Goal: Task Accomplishment & Management: Complete application form

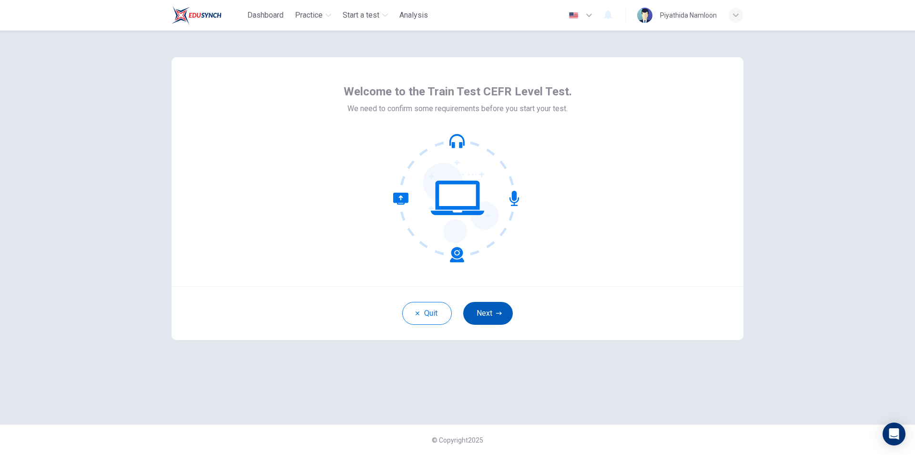
click at [504, 315] on button "Next" at bounding box center [488, 313] width 50 height 23
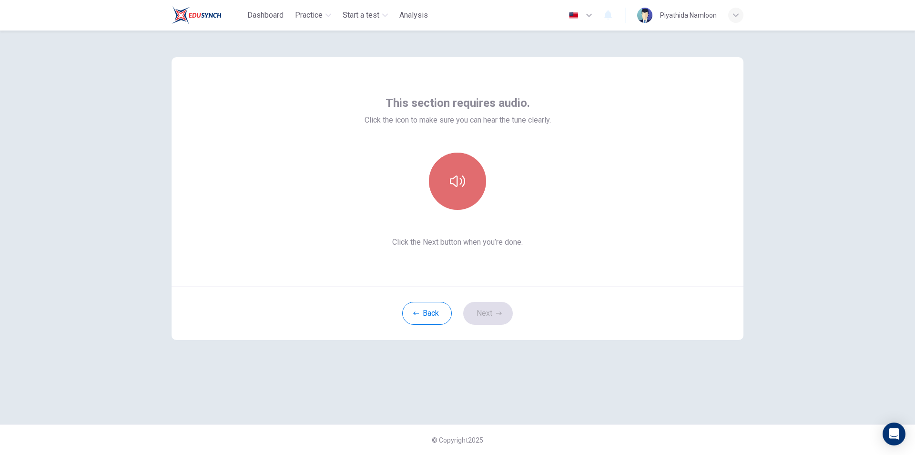
click at [470, 184] on button "button" at bounding box center [457, 181] width 57 height 57
click at [508, 313] on button "Next" at bounding box center [488, 313] width 50 height 23
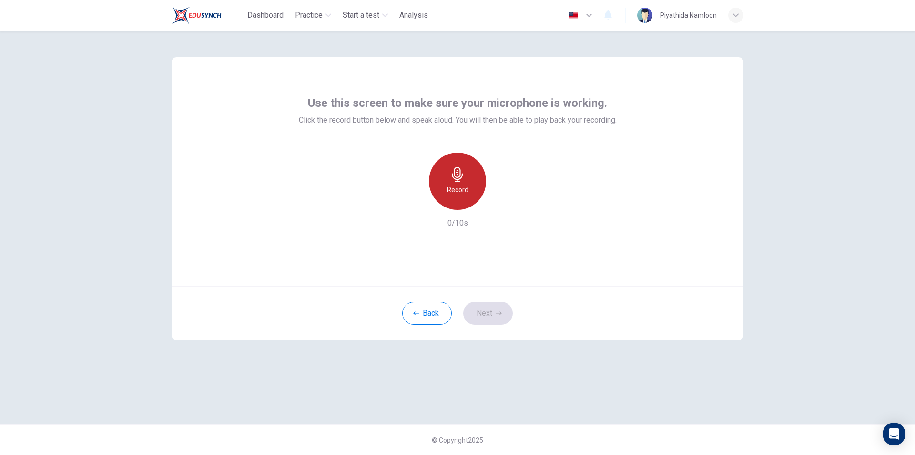
click at [464, 190] on h6 "Record" at bounding box center [457, 189] width 21 height 11
click at [500, 205] on icon "button" at bounding box center [502, 202] width 4 height 6
click at [496, 316] on button "Next" at bounding box center [488, 313] width 50 height 23
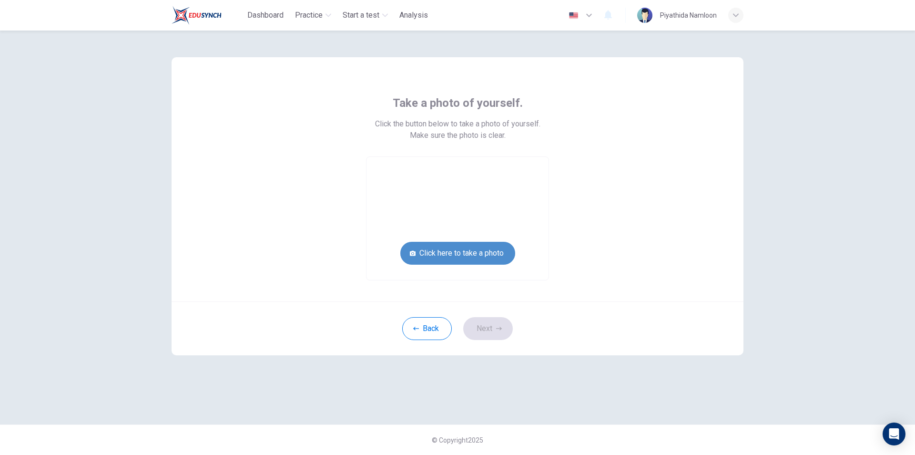
click at [490, 257] on button "Click here to take a photo" at bounding box center [458, 253] width 115 height 23
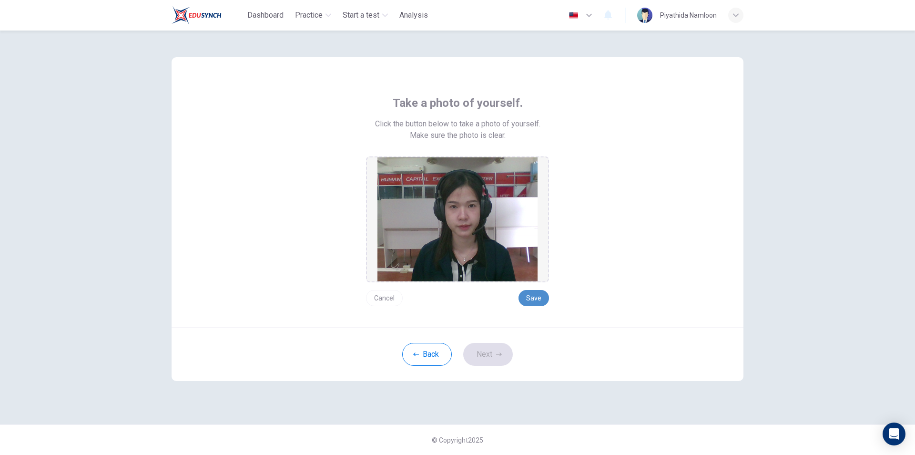
click at [542, 294] on button "Save" at bounding box center [534, 298] width 31 height 16
click at [486, 359] on button "Next" at bounding box center [488, 354] width 50 height 23
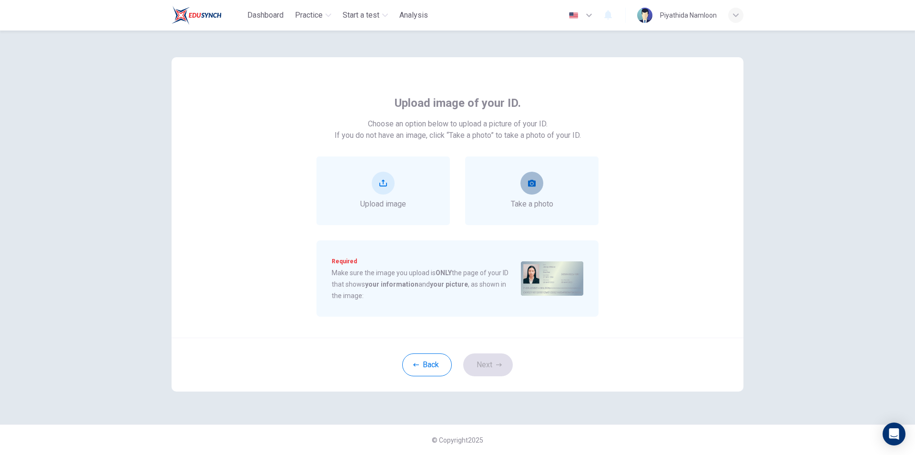
click at [534, 188] on button "take photo" at bounding box center [532, 183] width 23 height 23
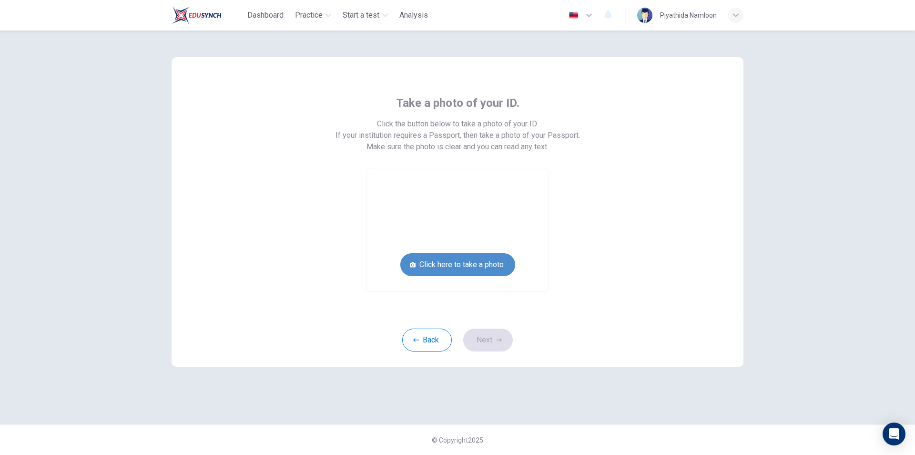
click at [487, 259] on button "Click here to take a photo" at bounding box center [458, 264] width 115 height 23
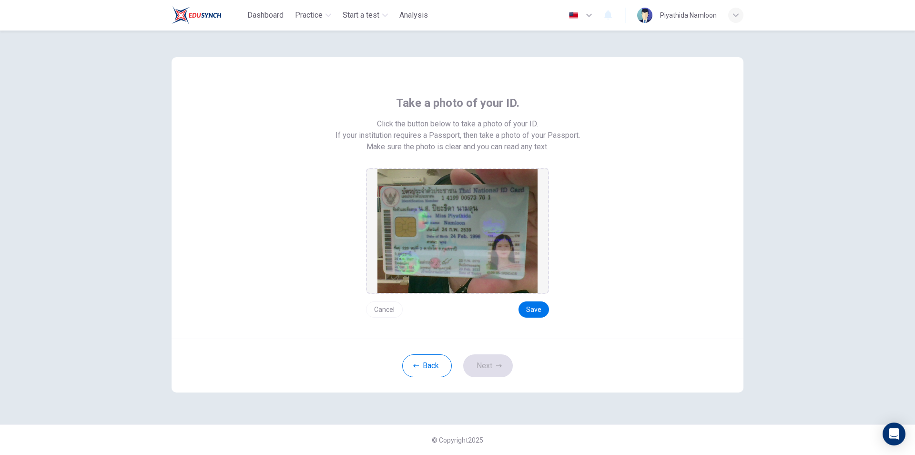
click at [386, 309] on button "Cancel" at bounding box center [384, 309] width 37 height 16
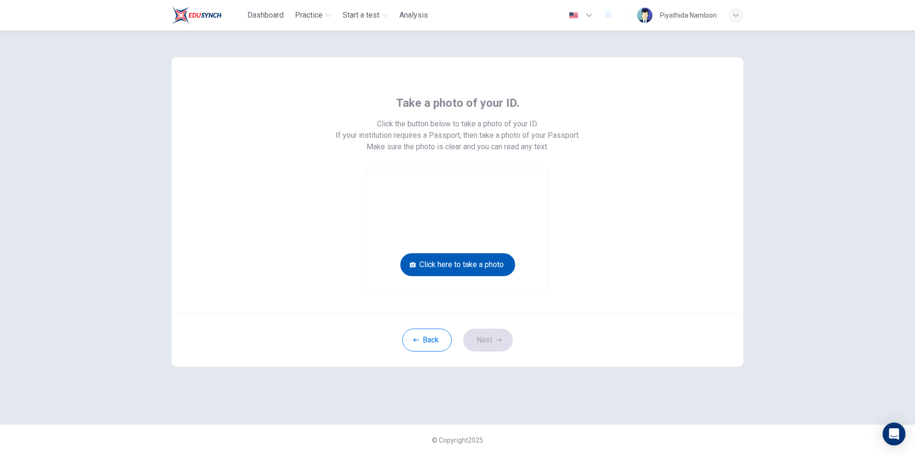
click at [470, 264] on button "Click here to take a photo" at bounding box center [458, 264] width 115 height 23
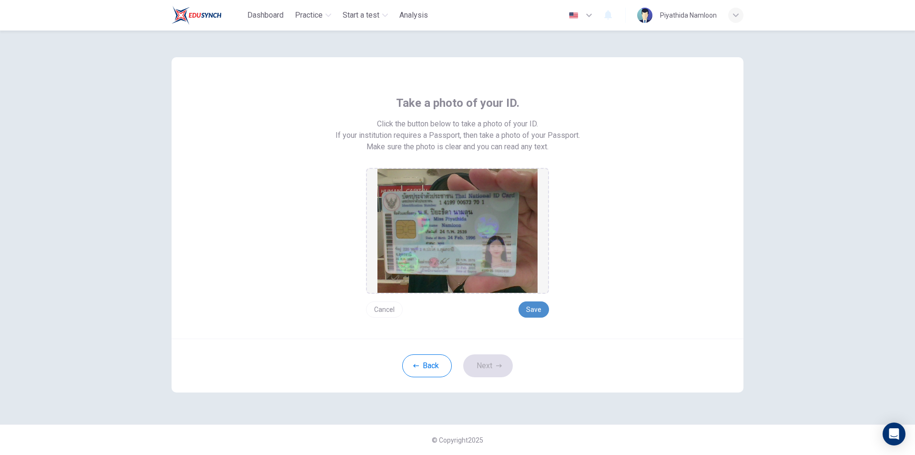
click at [537, 310] on button "Save" at bounding box center [534, 309] width 31 height 16
click at [491, 363] on button "Next" at bounding box center [488, 365] width 50 height 23
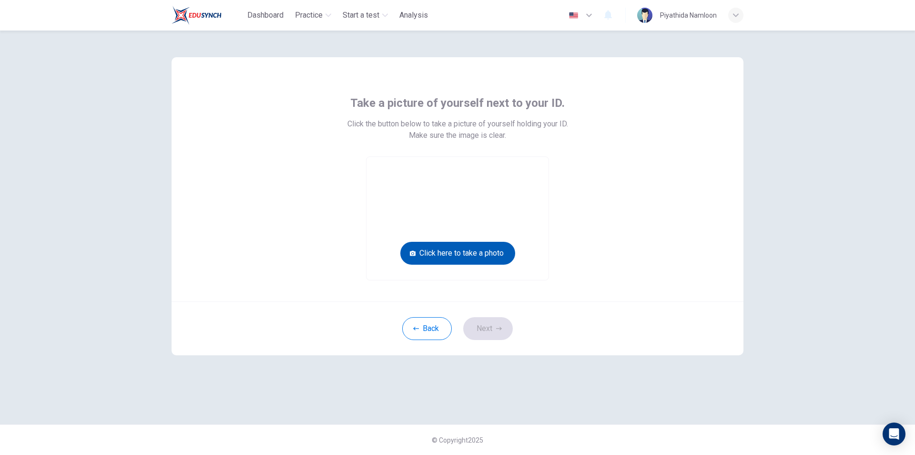
click at [453, 255] on button "Click here to take a photo" at bounding box center [458, 253] width 115 height 23
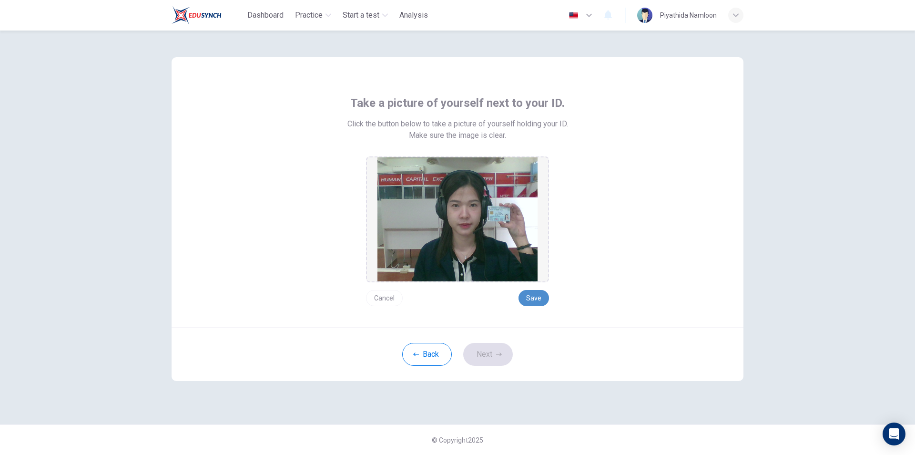
click at [545, 298] on button "Save" at bounding box center [534, 298] width 31 height 16
click at [481, 356] on button "Next" at bounding box center [488, 354] width 50 height 23
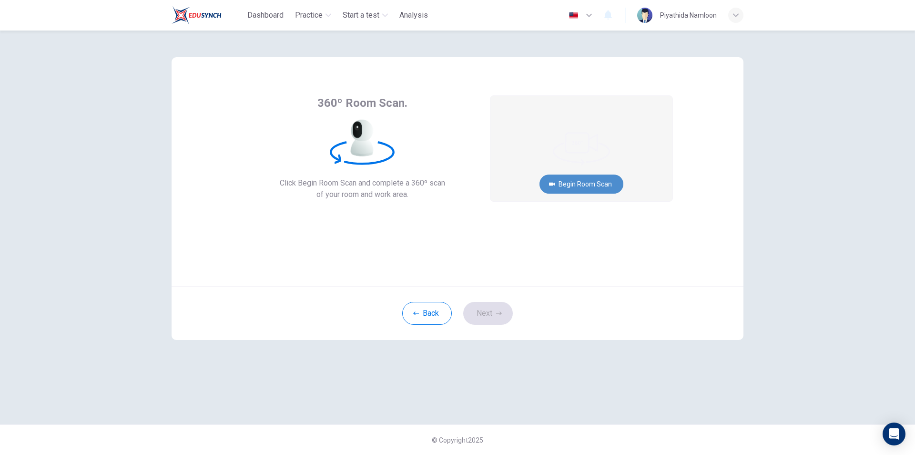
click at [609, 188] on button "Begin Room Scan" at bounding box center [582, 184] width 84 height 19
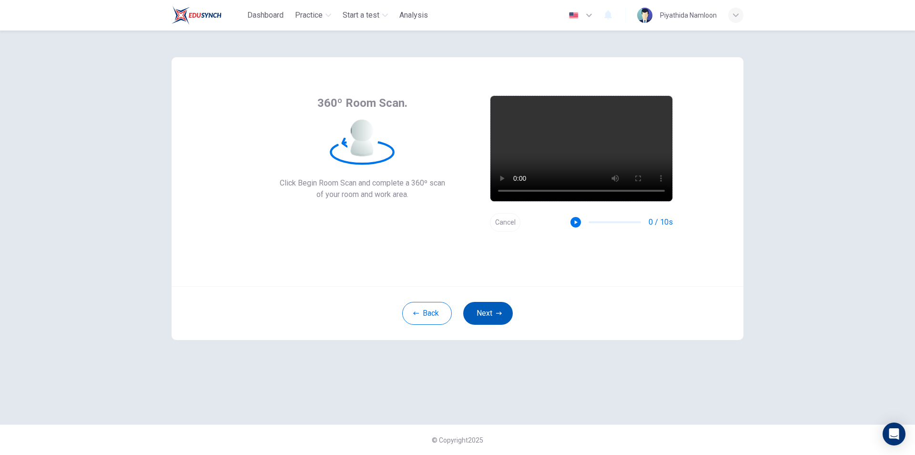
click at [492, 314] on button "Next" at bounding box center [488, 313] width 50 height 23
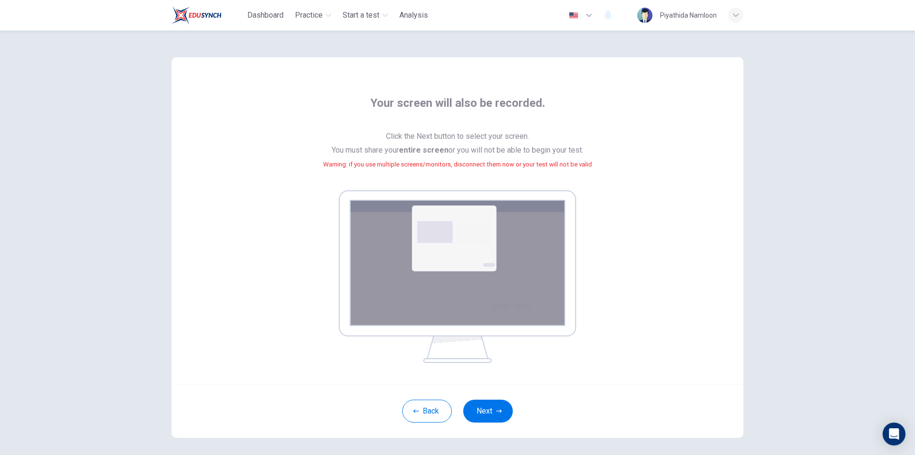
scroll to position [40, 0]
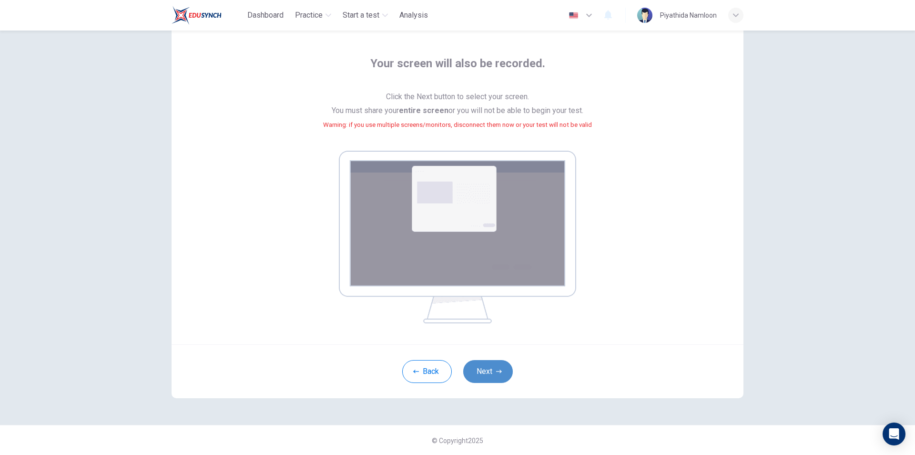
click at [491, 377] on button "Next" at bounding box center [488, 371] width 50 height 23
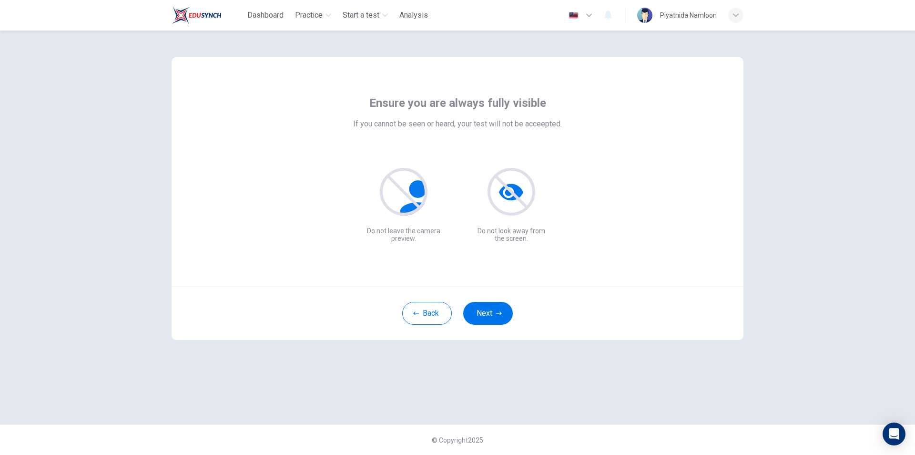
scroll to position [0, 0]
click at [492, 311] on button "Next" at bounding box center [488, 313] width 50 height 23
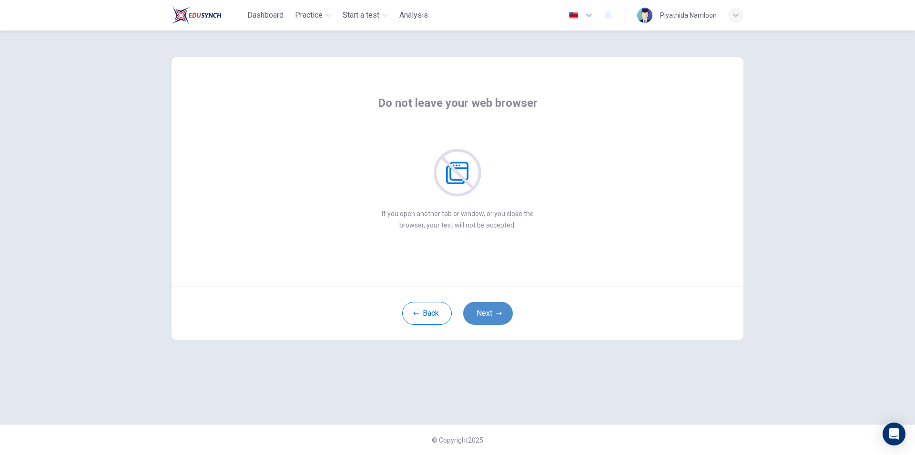
click at [492, 311] on button "Next" at bounding box center [488, 313] width 50 height 23
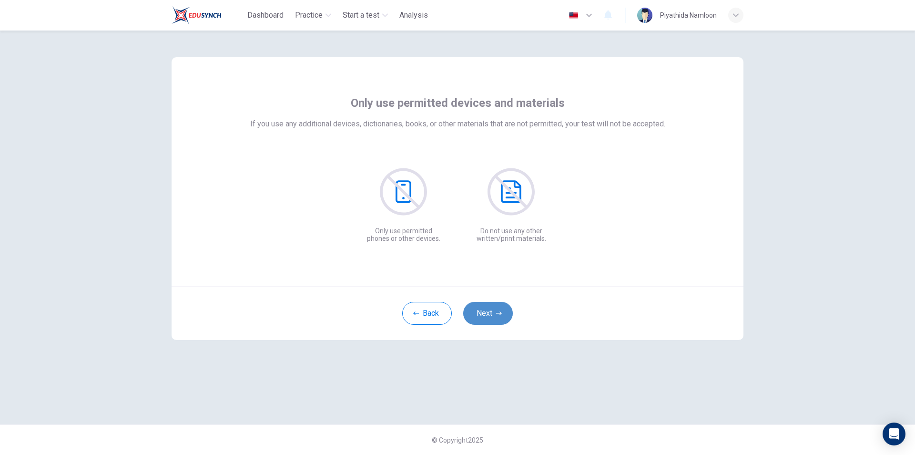
click at [492, 311] on button "Next" at bounding box center [488, 313] width 50 height 23
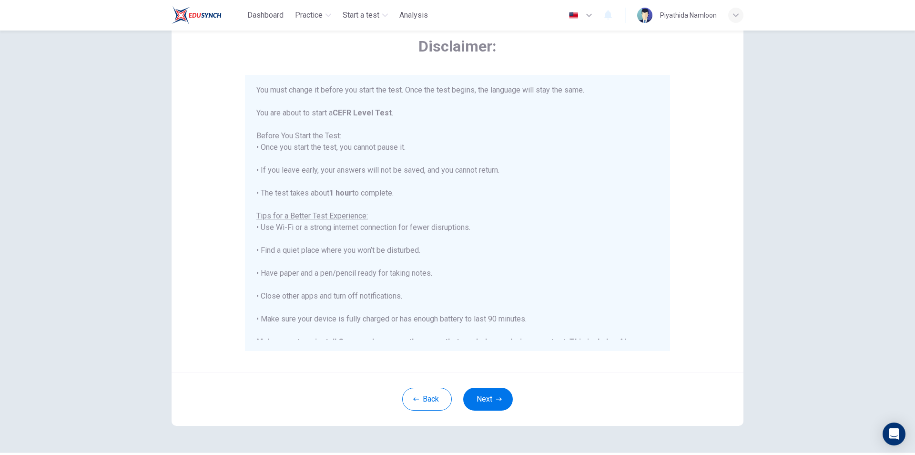
scroll to position [48, 0]
click at [733, 225] on div "Disclaimer: ****IMPORTANT: You cannot change the language during the test.**** …" at bounding box center [458, 191] width 572 height 362
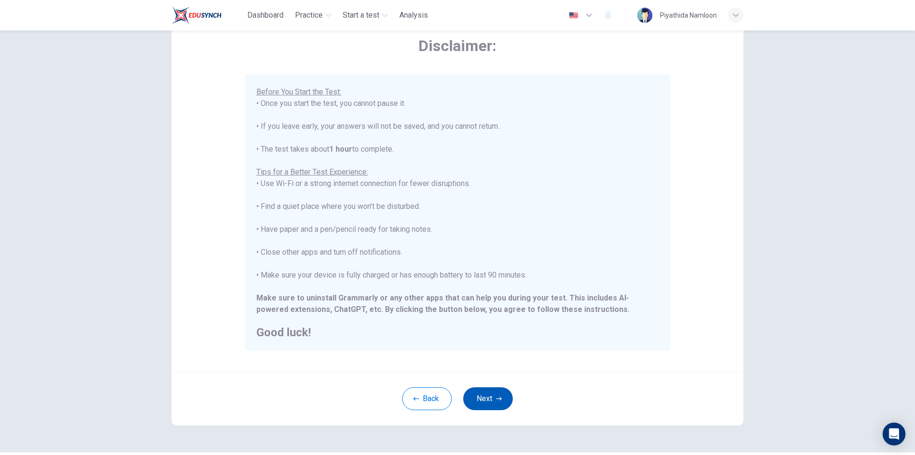
click at [498, 403] on button "Next" at bounding box center [488, 398] width 50 height 23
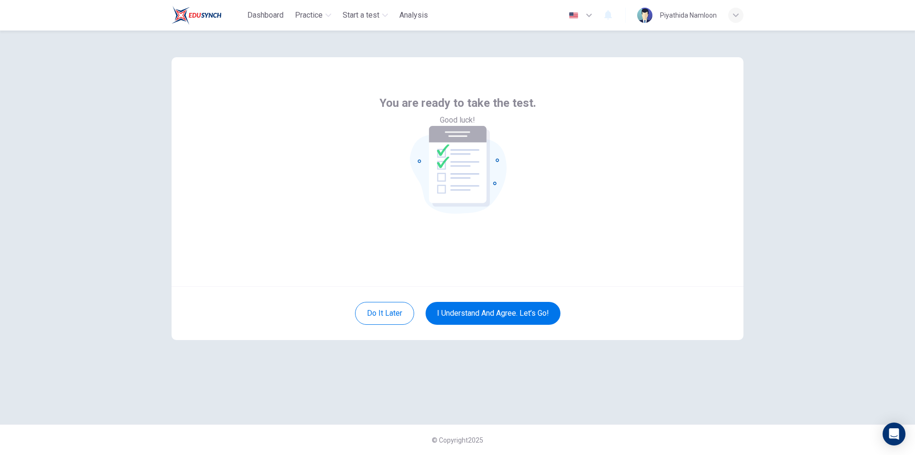
scroll to position [0, 0]
click at [528, 310] on button "I understand and agree. Let’s go!" at bounding box center [493, 313] width 135 height 23
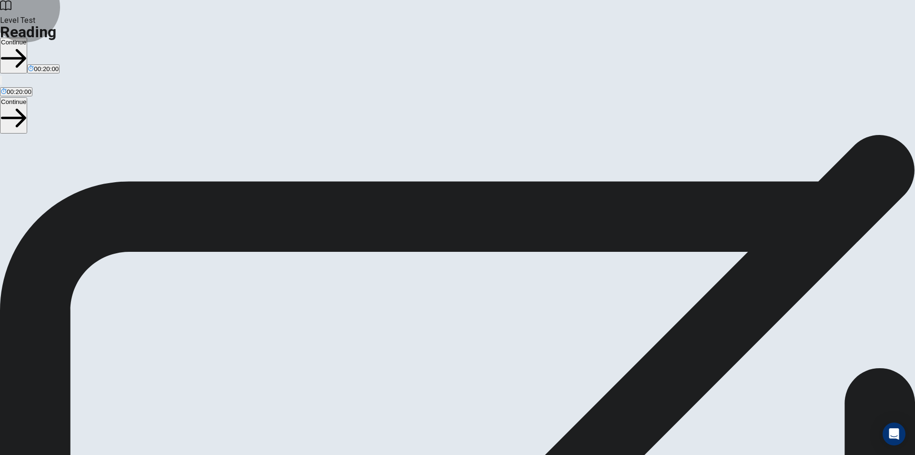
click at [27, 38] on button "Continue" at bounding box center [13, 56] width 27 height 36
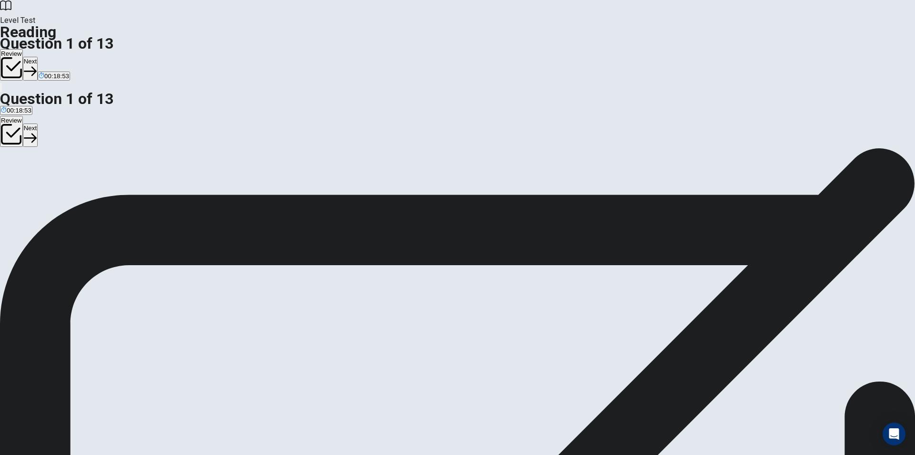
scroll to position [91, 0]
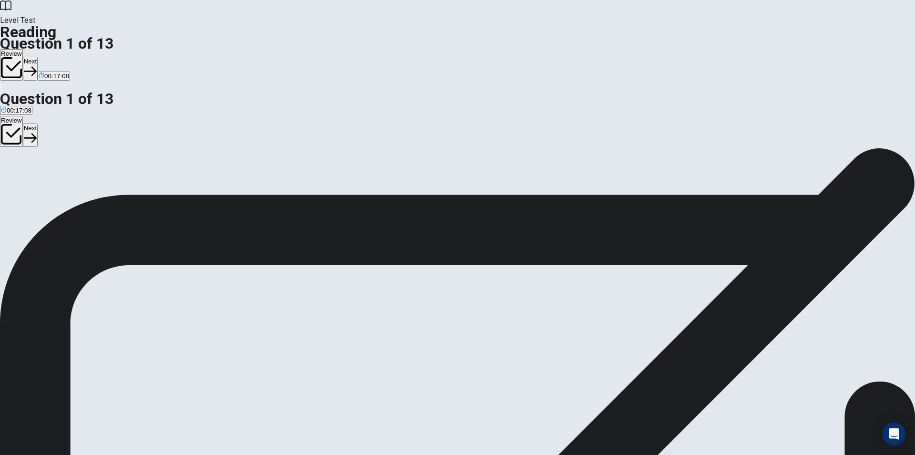
scroll to position [329, 0]
click at [38, 57] on button "Next" at bounding box center [30, 68] width 15 height 23
click at [53, 57] on button "Next" at bounding box center [46, 68] width 15 height 23
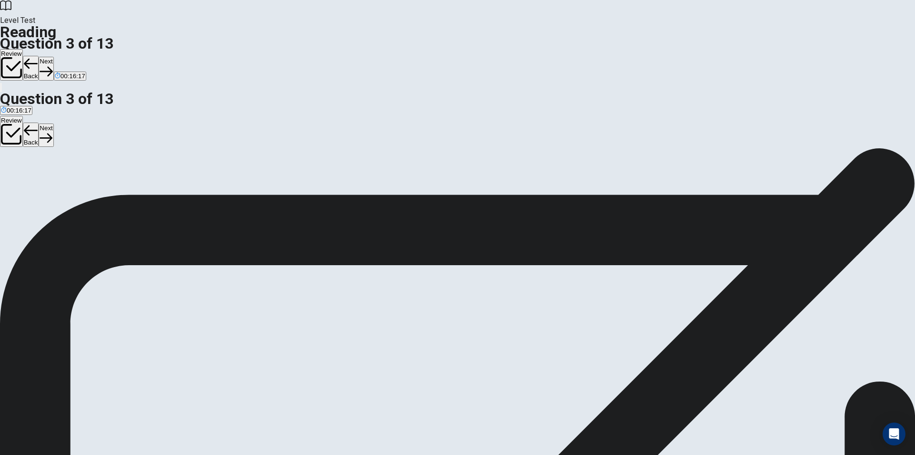
scroll to position [48, 0]
click at [53, 57] on button "Next" at bounding box center [46, 68] width 15 height 23
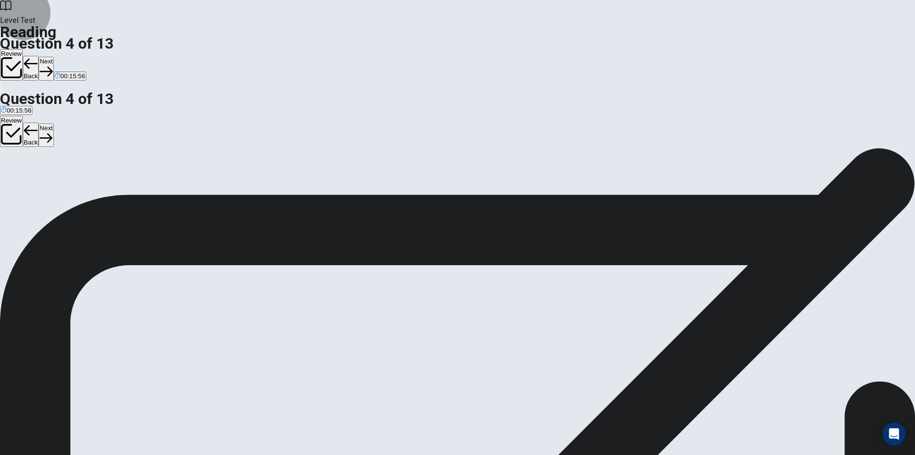
click at [53, 57] on button "Next" at bounding box center [46, 68] width 15 height 23
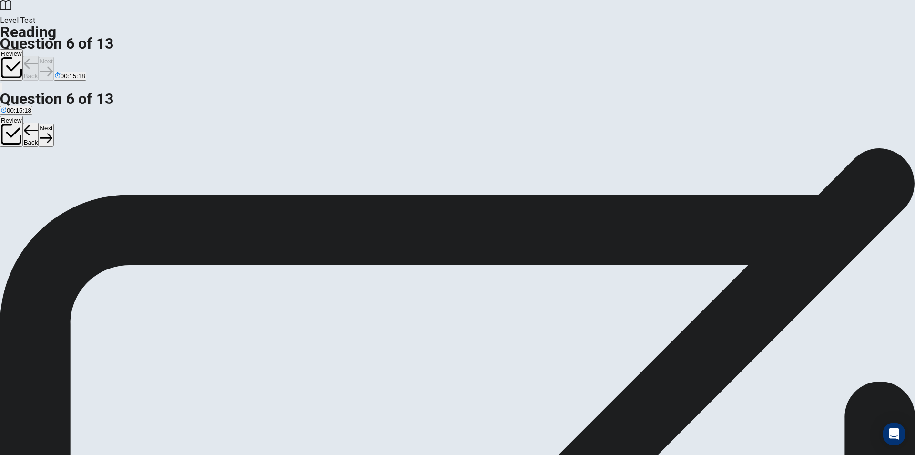
scroll to position [329, 0]
click at [23, 49] on button "Review" at bounding box center [11, 64] width 23 height 31
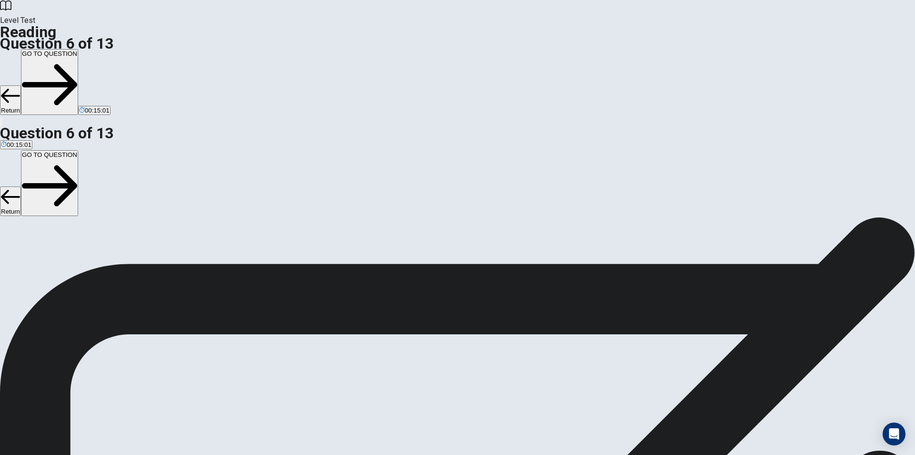
scroll to position [0, 0]
click at [78, 49] on button "GO TO QUESTION" at bounding box center [49, 82] width 57 height 66
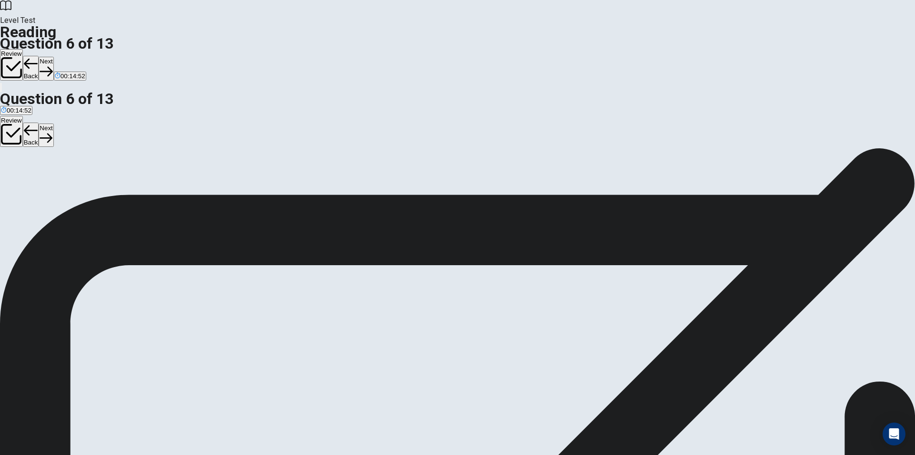
scroll to position [238, 0]
click at [53, 57] on button "Next" at bounding box center [46, 68] width 15 height 23
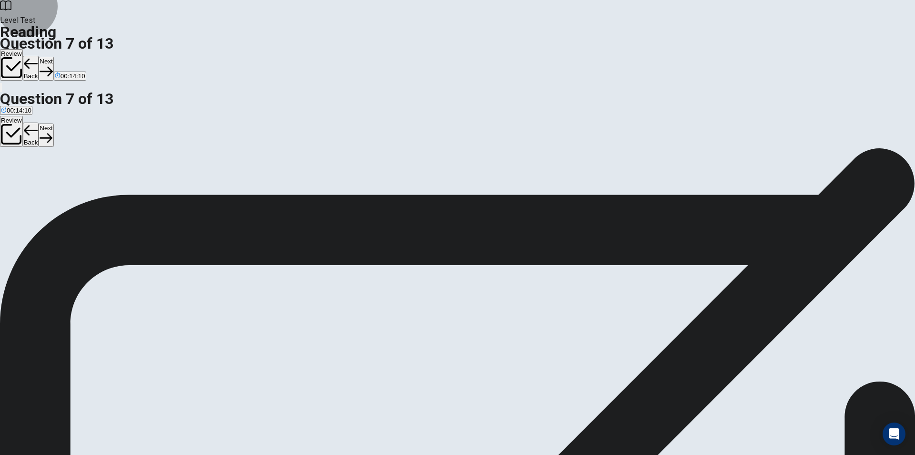
click at [53, 57] on button "Next" at bounding box center [46, 68] width 15 height 23
drag, startPoint x: 616, startPoint y: 13, endPoint x: 649, endPoint y: 51, distance: 50.3
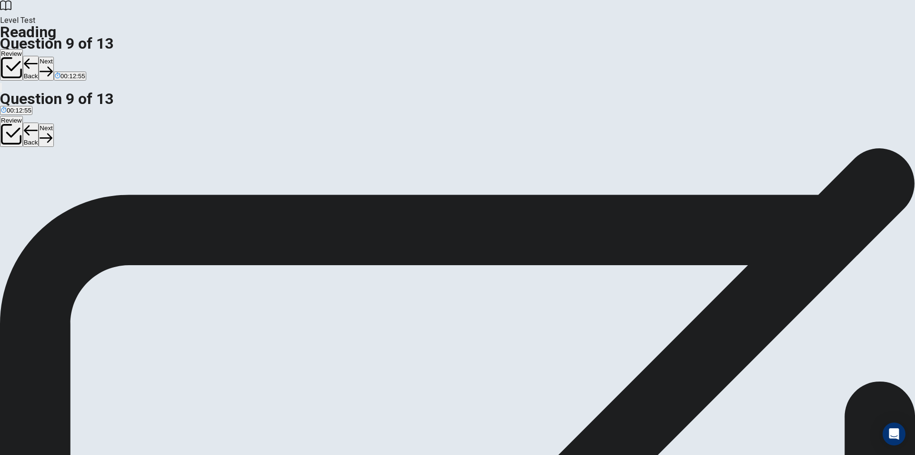
click at [53, 57] on button "Next" at bounding box center [46, 68] width 15 height 23
click at [23, 49] on button "Review" at bounding box center [11, 64] width 23 height 31
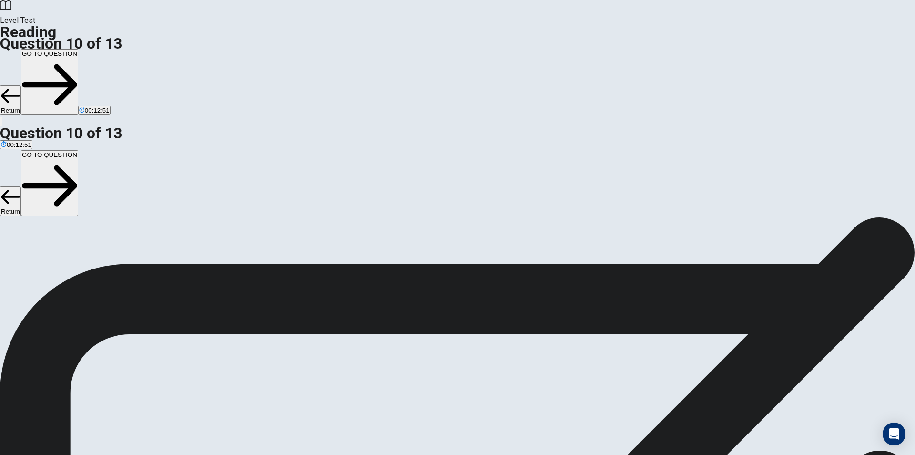
scroll to position [94, 0]
click at [78, 49] on button "GO TO QUESTION" at bounding box center [49, 82] width 57 height 66
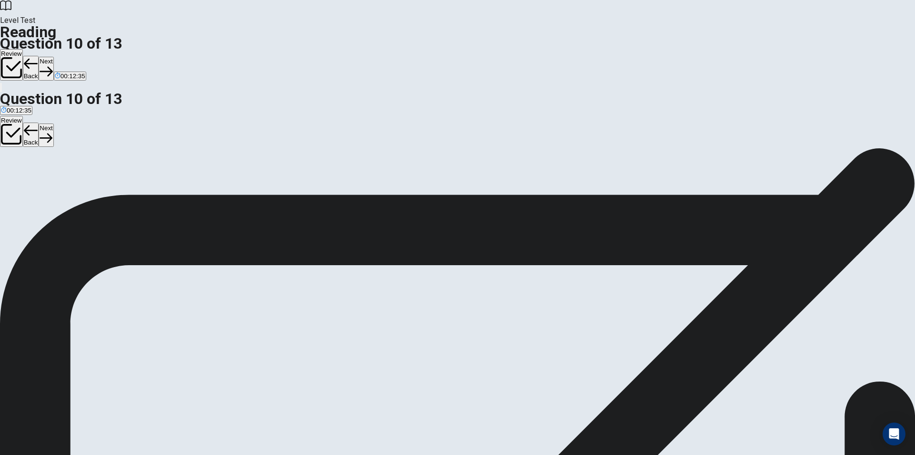
scroll to position [329, 0]
click at [53, 57] on button "Next" at bounding box center [46, 68] width 15 height 23
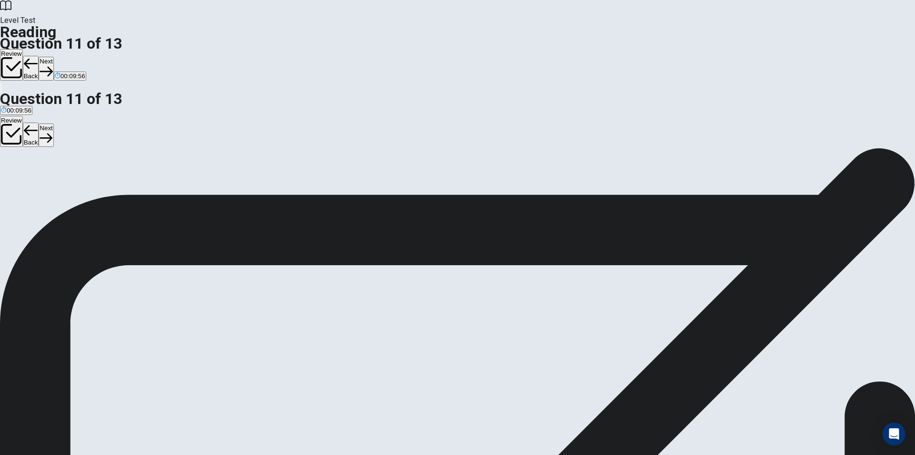
click at [53, 57] on button "Next" at bounding box center [46, 68] width 15 height 23
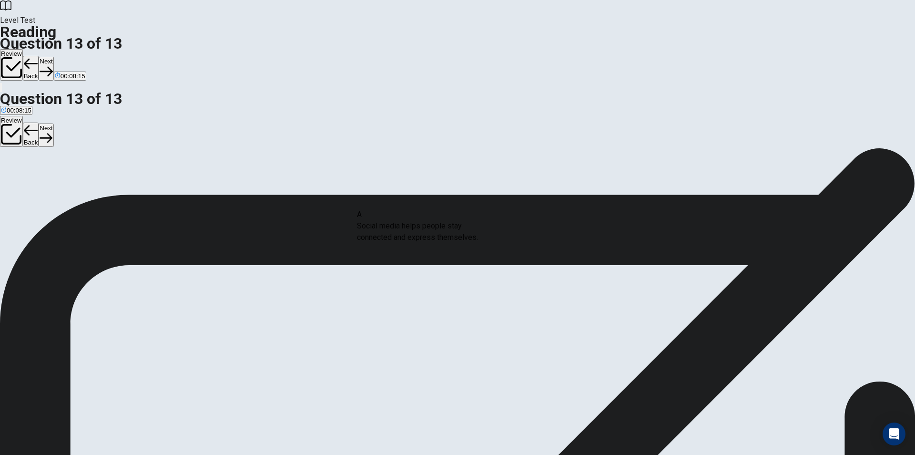
drag, startPoint x: 266, startPoint y: 240, endPoint x: 454, endPoint y: 230, distance: 189.1
drag, startPoint x: 269, startPoint y: 256, endPoint x: 420, endPoint y: 295, distance: 155.2
drag, startPoint x: 263, startPoint y: 236, endPoint x: 430, endPoint y: 309, distance: 182.3
click at [23, 49] on button "Review" at bounding box center [11, 64] width 23 height 31
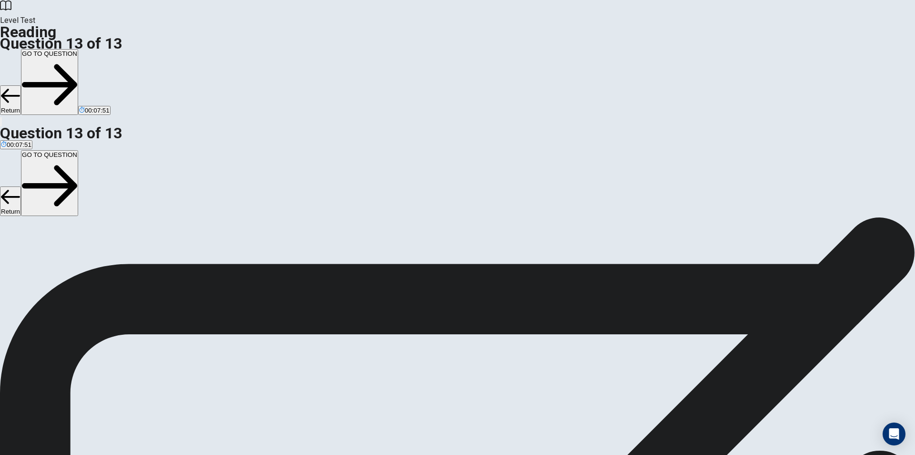
scroll to position [94, 0]
click at [78, 49] on button "GO TO QUESTION" at bounding box center [49, 82] width 57 height 66
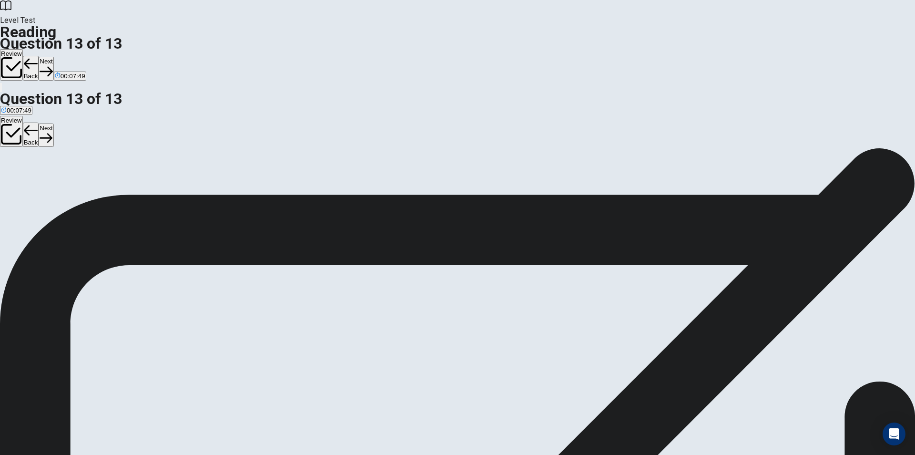
scroll to position [0, 0]
click at [38, 57] on icon "button" at bounding box center [31, 64] width 14 height 14
click at [39, 56] on button "Back" at bounding box center [31, 68] width 16 height 25
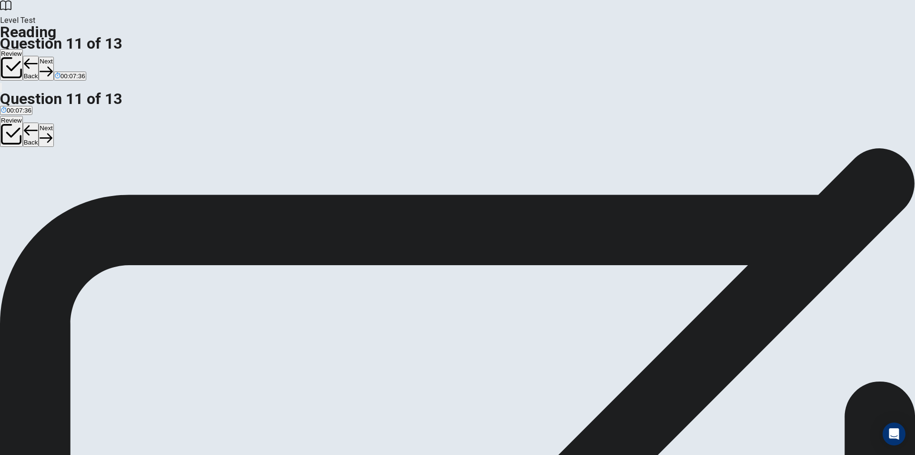
scroll to position [23, 0]
click at [23, 49] on button "Review" at bounding box center [11, 64] width 23 height 31
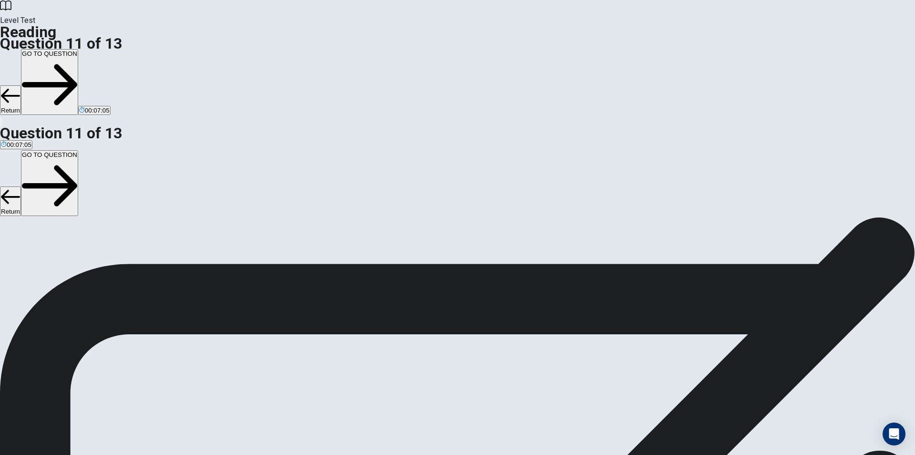
scroll to position [0, 0]
click at [78, 49] on button "GO TO QUESTION" at bounding box center [49, 82] width 57 height 66
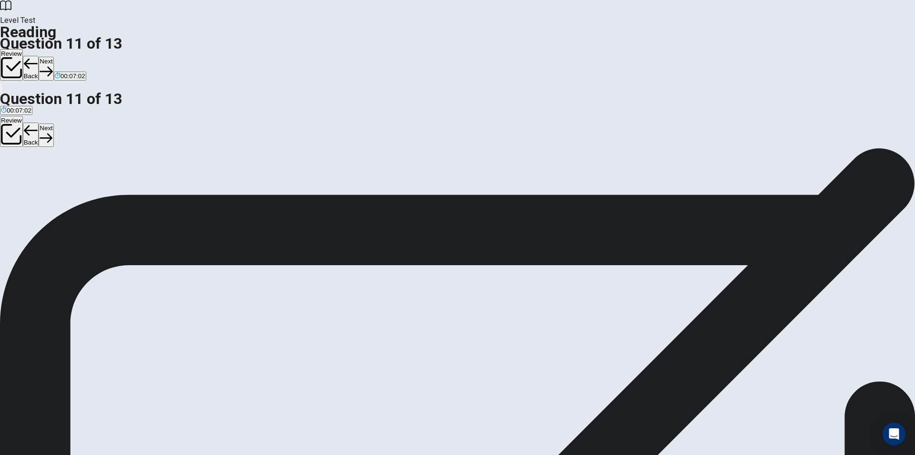
scroll to position [71, 0]
click at [39, 56] on button "Back" at bounding box center [31, 68] width 16 height 25
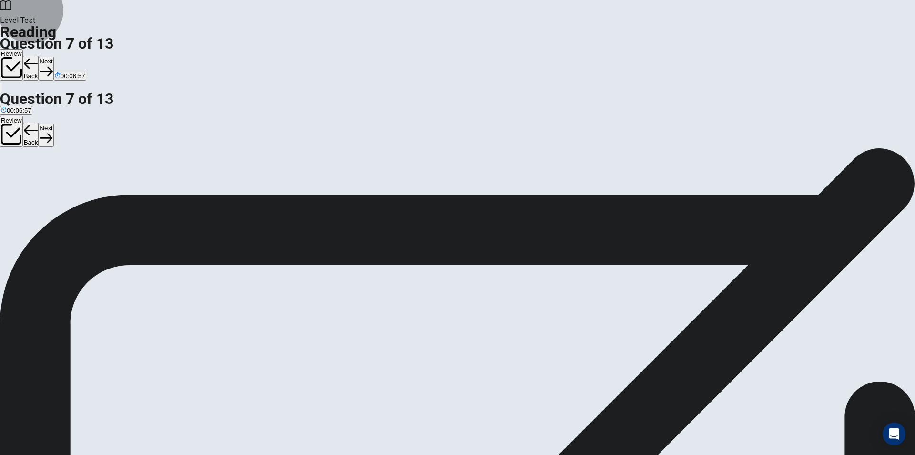
scroll to position [329, 0]
click at [39, 56] on button "Back" at bounding box center [31, 68] width 16 height 25
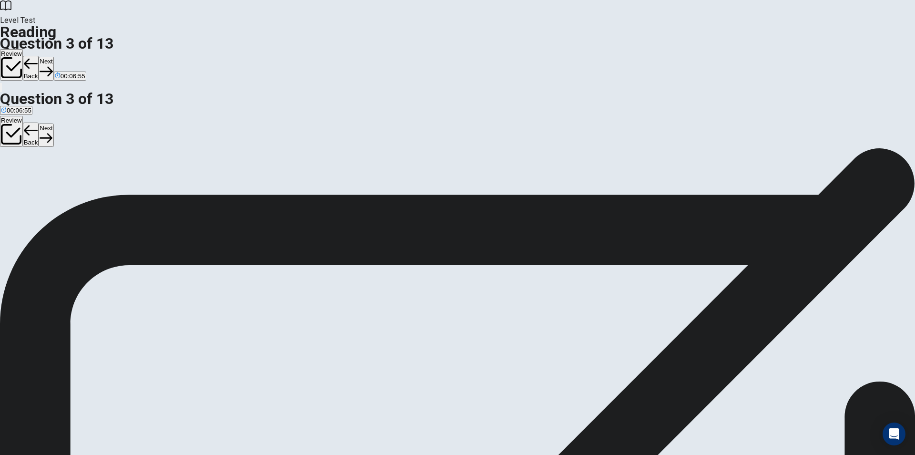
click at [39, 56] on button "Back" at bounding box center [31, 68] width 16 height 25
click at [37, 65] on icon "button" at bounding box center [30, 71] width 13 height 13
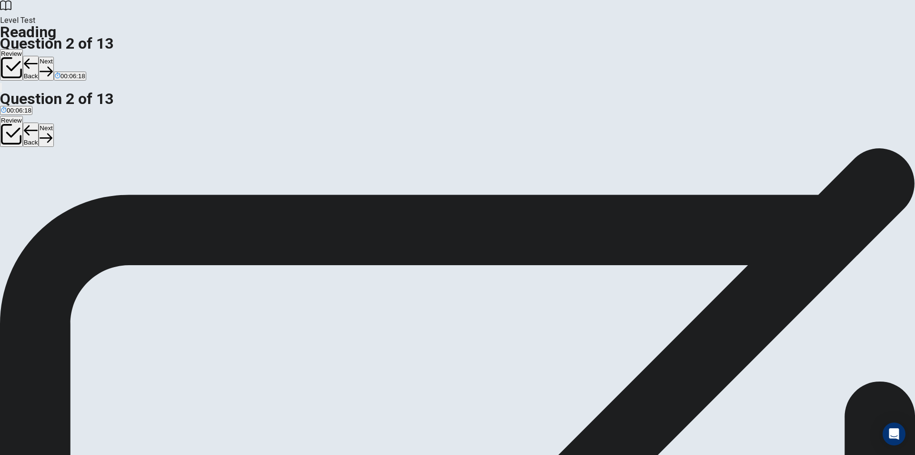
click at [53, 57] on button "Next" at bounding box center [46, 68] width 15 height 23
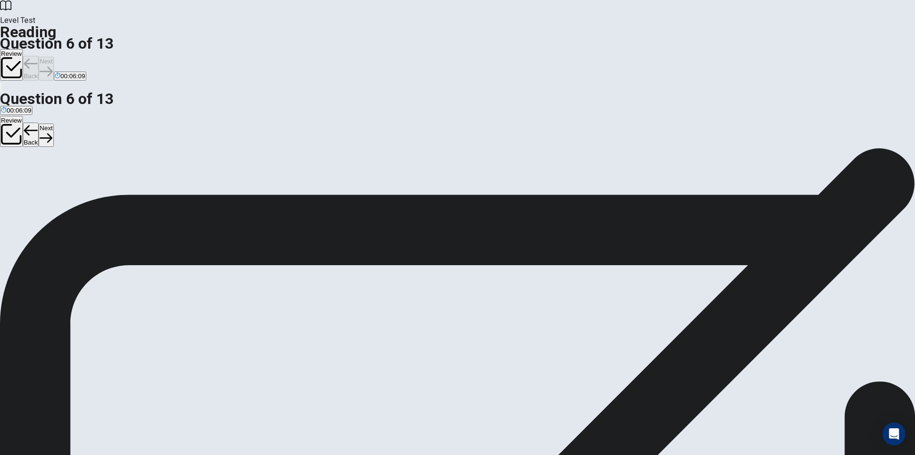
scroll to position [212, 0]
click at [53, 57] on button "Next" at bounding box center [46, 68] width 15 height 23
click at [39, 56] on button "Back" at bounding box center [31, 68] width 16 height 25
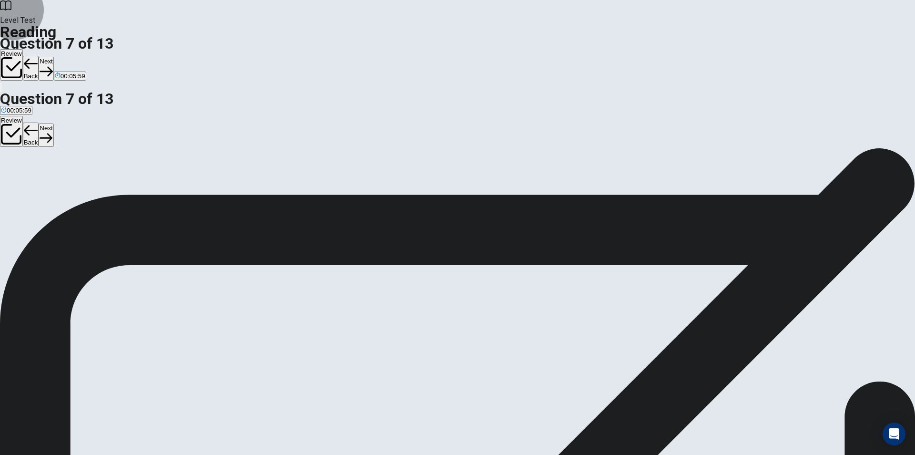
click at [53, 57] on button "Next" at bounding box center [46, 68] width 15 height 23
click at [612, 49] on div "Review Back Next 00:05:48" at bounding box center [457, 65] width 915 height 32
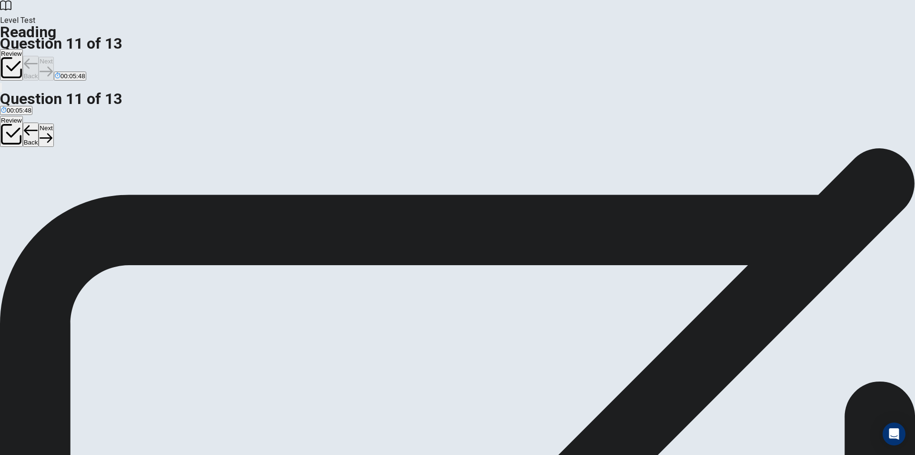
scroll to position [71, 0]
click at [53, 57] on button "Next" at bounding box center [46, 68] width 15 height 23
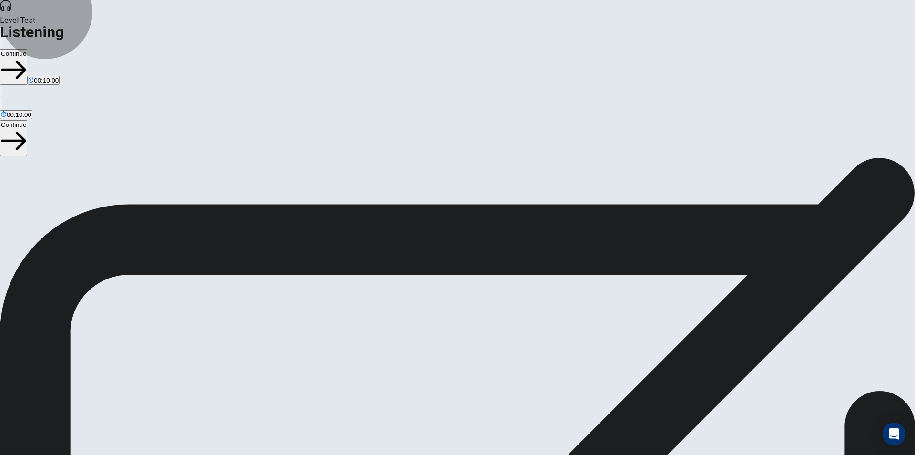
click at [26, 57] on icon "button" at bounding box center [13, 69] width 25 height 25
click at [27, 49] on button "Continue" at bounding box center [13, 67] width 27 height 36
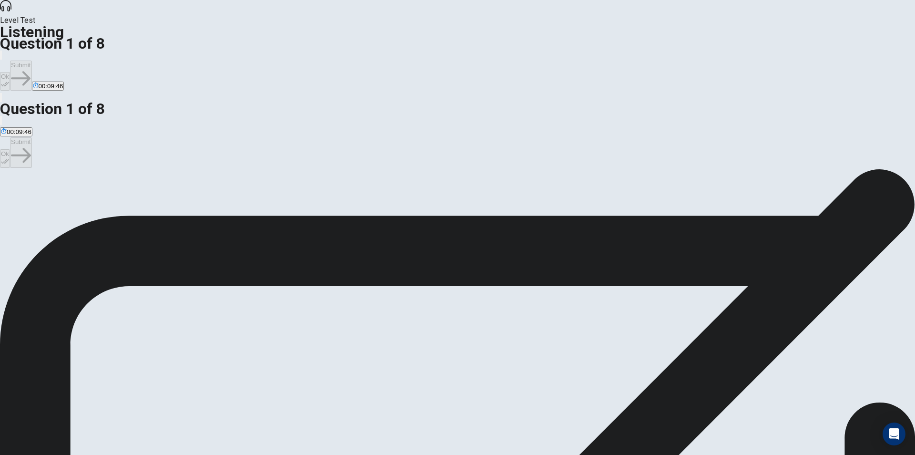
click at [266, 200] on span "A concert in which [PERSON_NAME] performed" at bounding box center [198, 203] width 136 height 7
click at [10, 72] on button "Ok" at bounding box center [5, 81] width 10 height 19
click at [31, 61] on button "Submit" at bounding box center [20, 76] width 21 height 30
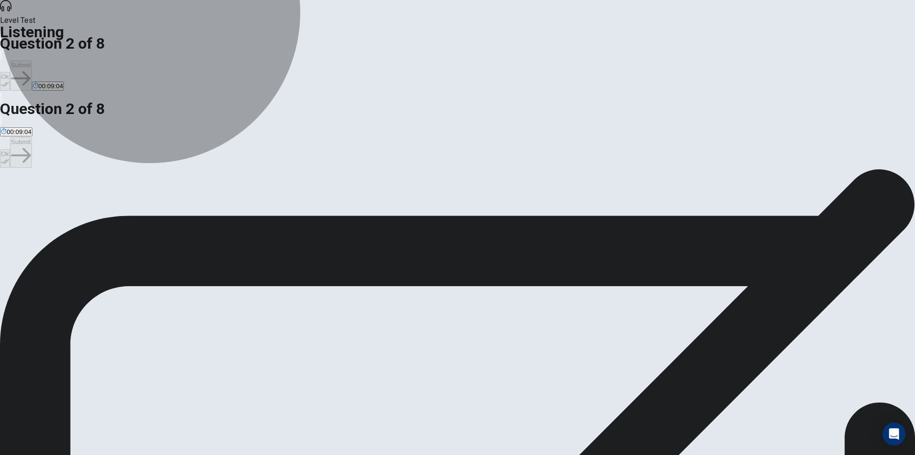
click at [376, 207] on span "Job security and passion should be balanced" at bounding box center [312, 203] width 127 height 7
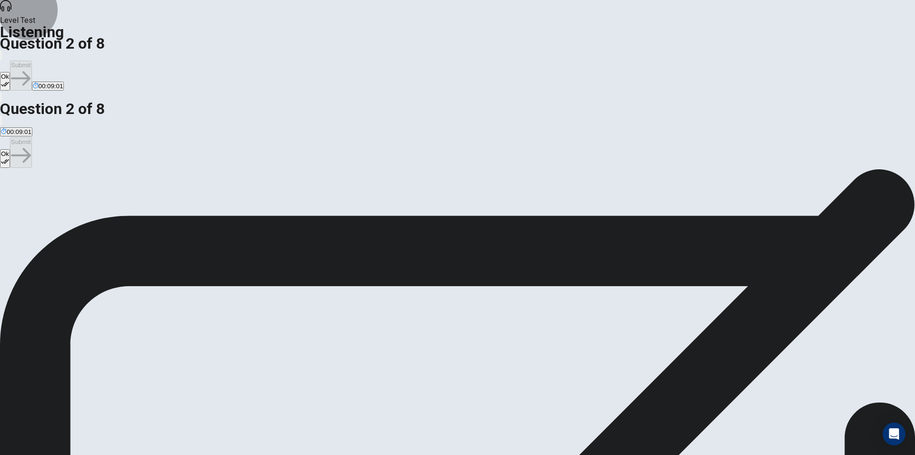
click at [10, 72] on button "Ok" at bounding box center [5, 81] width 10 height 19
click at [31, 61] on button "Submit" at bounding box center [20, 76] width 21 height 30
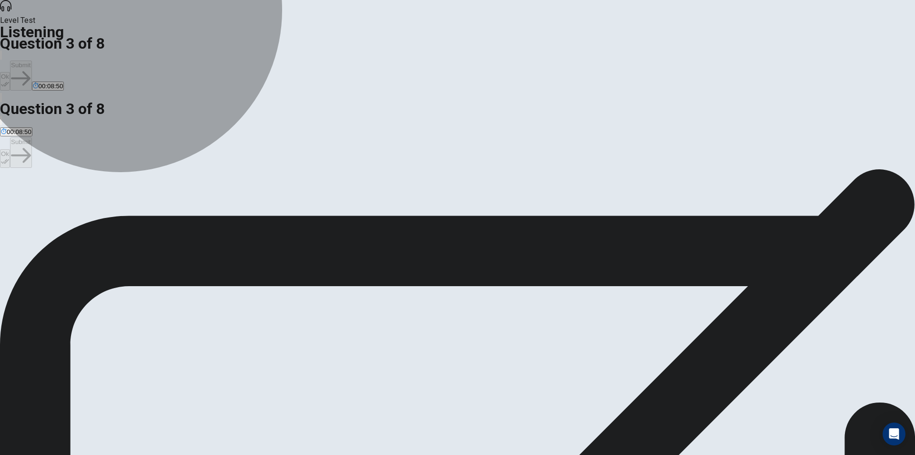
click at [450, 207] on span "That she takes singing classes and participates in contests" at bounding box center [532, 203] width 165 height 7
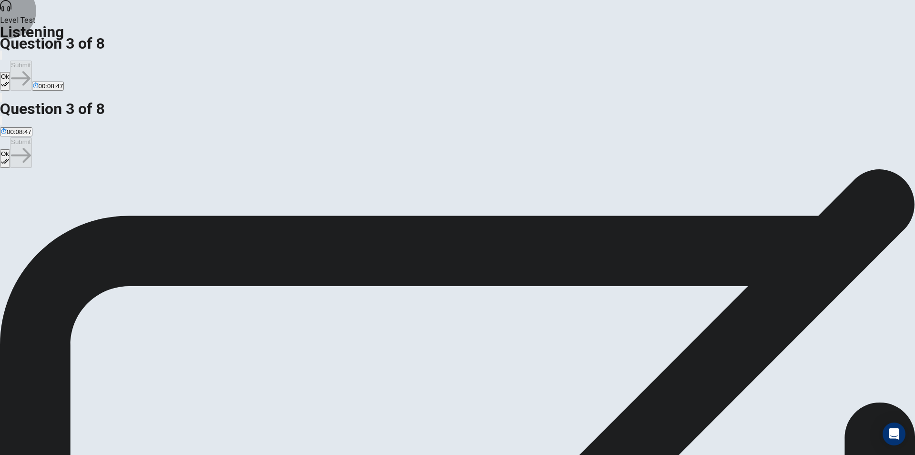
click at [10, 72] on button "Ok" at bounding box center [5, 81] width 10 height 19
click at [31, 61] on button "Submit" at bounding box center [20, 76] width 21 height 30
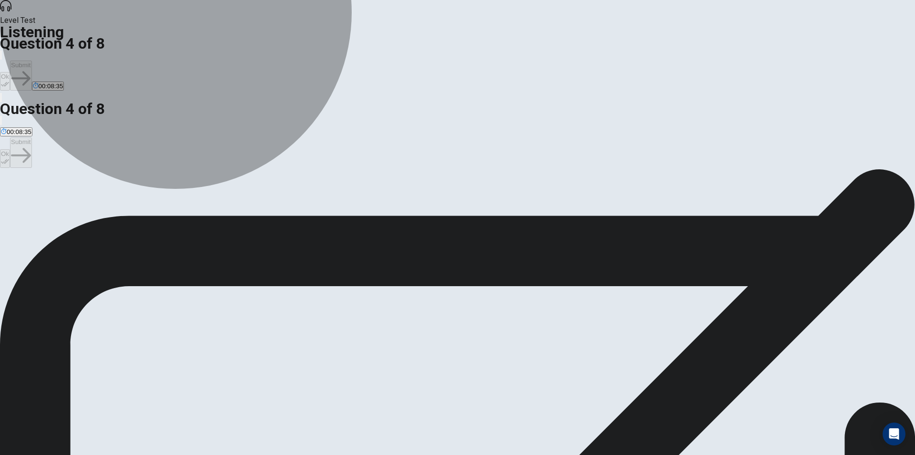
click at [493, 207] on span "It has given her new ideas about how to strengthen her singing" at bounding box center [501, 203] width 176 height 7
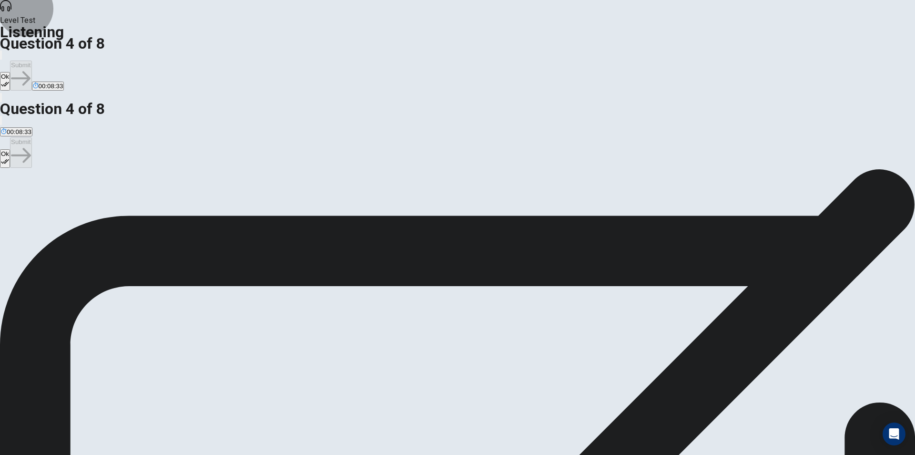
click at [9, 82] on icon "button" at bounding box center [5, 84] width 8 height 5
click at [31, 61] on button "Submit" at bounding box center [20, 76] width 21 height 30
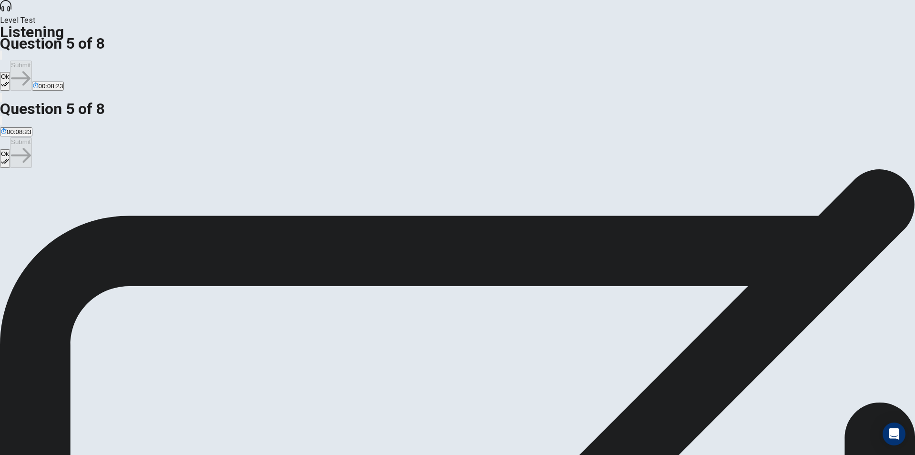
click at [10, 72] on button "Ok" at bounding box center [5, 81] width 10 height 19
click at [31, 61] on button "Submit" at bounding box center [20, 76] width 21 height 30
click at [115, 207] on span "Positively" at bounding box center [102, 203] width 27 height 7
click at [9, 80] on icon "button" at bounding box center [5, 84] width 8 height 8
click at [31, 61] on button "Submit" at bounding box center [20, 76] width 21 height 30
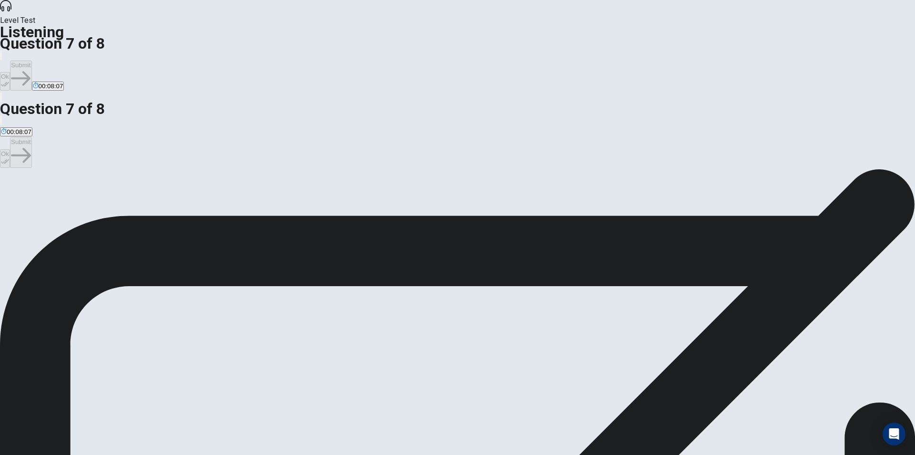
click at [76, 200] on span "Because she loves singing" at bounding box center [38, 203] width 75 height 7
click at [10, 72] on button "Ok" at bounding box center [5, 81] width 10 height 19
click at [31, 61] on button "Submit" at bounding box center [20, 76] width 21 height 30
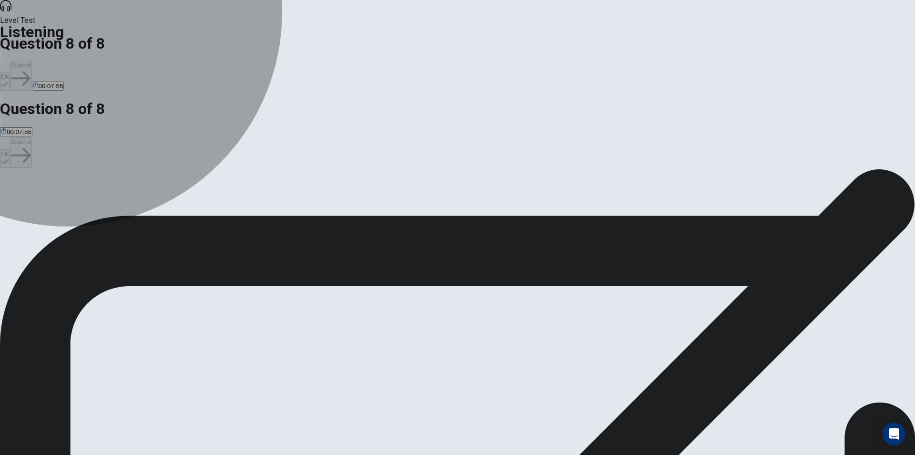
click at [268, 207] on span "She is concerned about job security" at bounding box center [217, 203] width 101 height 7
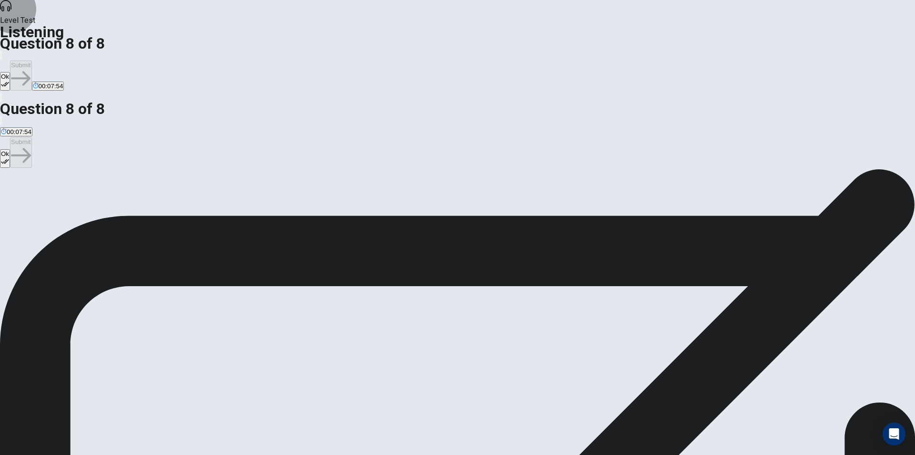
click at [10, 72] on button "Ok" at bounding box center [5, 81] width 10 height 19
click at [31, 61] on button "Submit" at bounding box center [20, 76] width 21 height 30
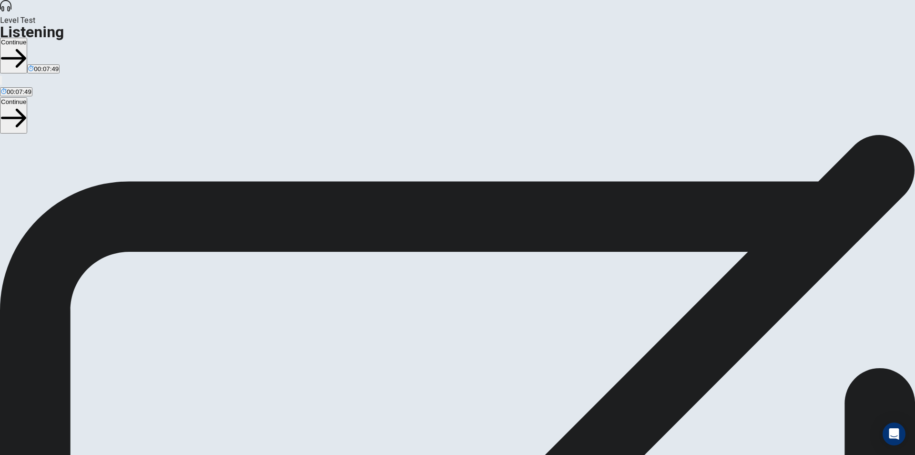
click at [27, 38] on button "Continue" at bounding box center [13, 56] width 27 height 36
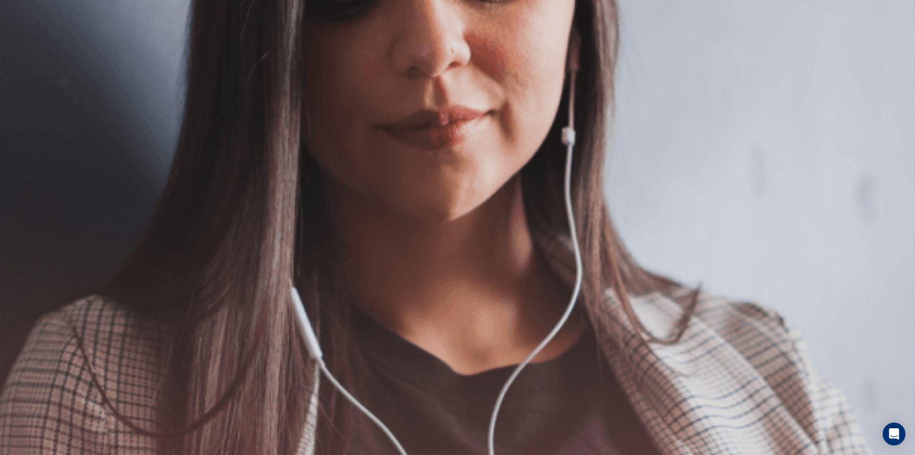
click at [26, 57] on icon "button" at bounding box center [13, 69] width 25 height 25
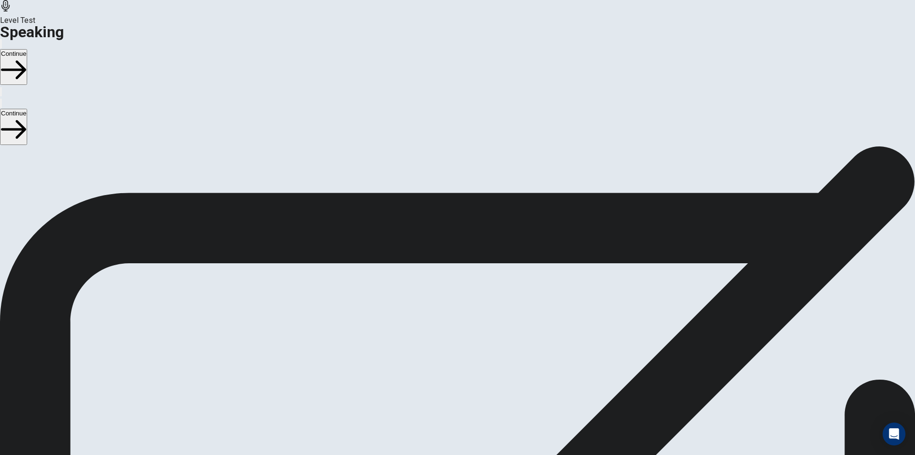
click at [475, 309] on div "Stop Recording" at bounding box center [458, 369] width 34 height 121
click at [478, 336] on button "Record Again" at bounding box center [458, 359] width 40 height 47
click at [475, 370] on icon at bounding box center [458, 387] width 34 height 34
click at [456, 344] on icon "Play Audio" at bounding box center [451, 349] width 9 height 11
click at [445, 337] on button "Record Again" at bounding box center [444, 341] width 2 height 9
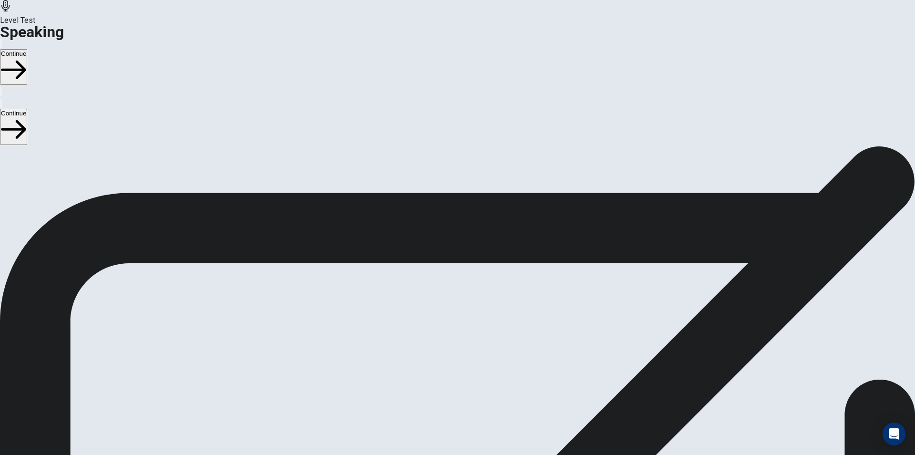
click at [475, 408] on span "Stop Recording" at bounding box center [458, 418] width 34 height 21
click at [446, 344] on icon "Play Audio" at bounding box center [446, 344] width 0 height 0
click at [27, 49] on button "Continue" at bounding box center [13, 67] width 27 height 36
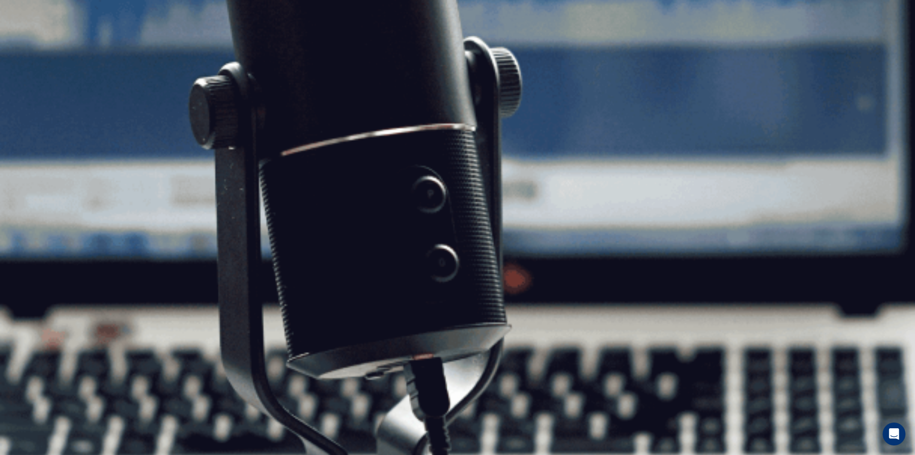
scroll to position [0, 0]
click at [27, 49] on button "Continue" at bounding box center [13, 67] width 27 height 36
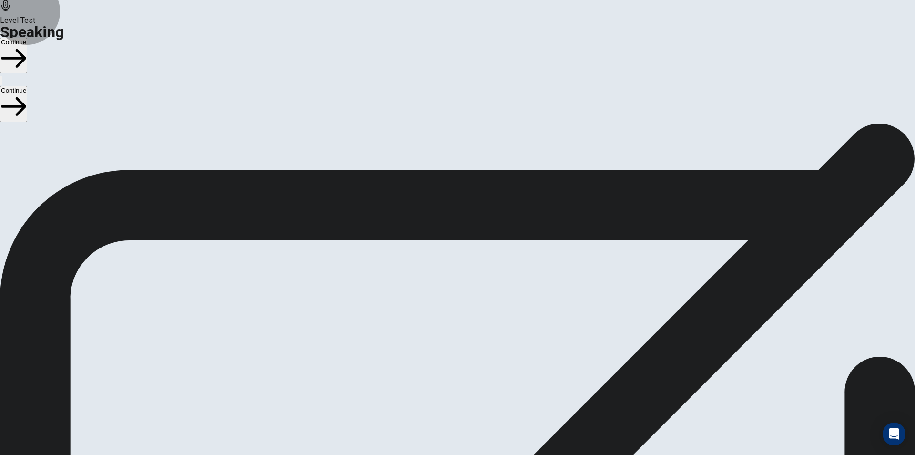
click at [27, 38] on button "Continue" at bounding box center [13, 56] width 27 height 36
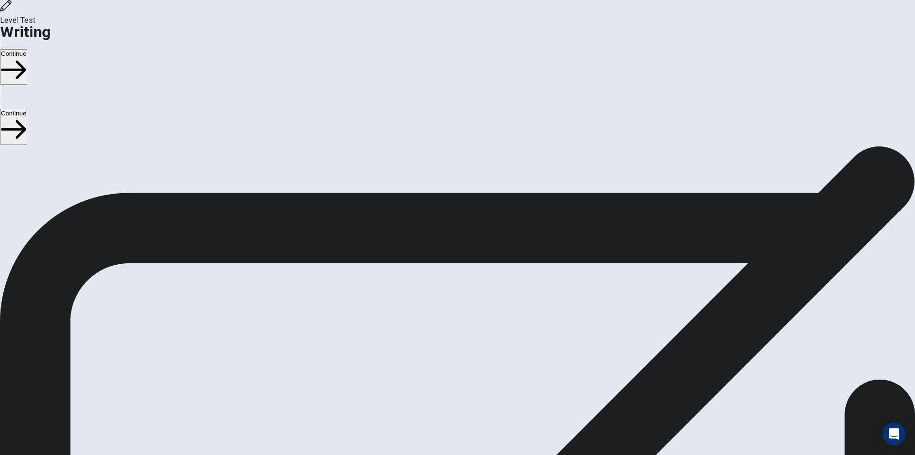
click at [27, 49] on button "Continue" at bounding box center [13, 67] width 27 height 36
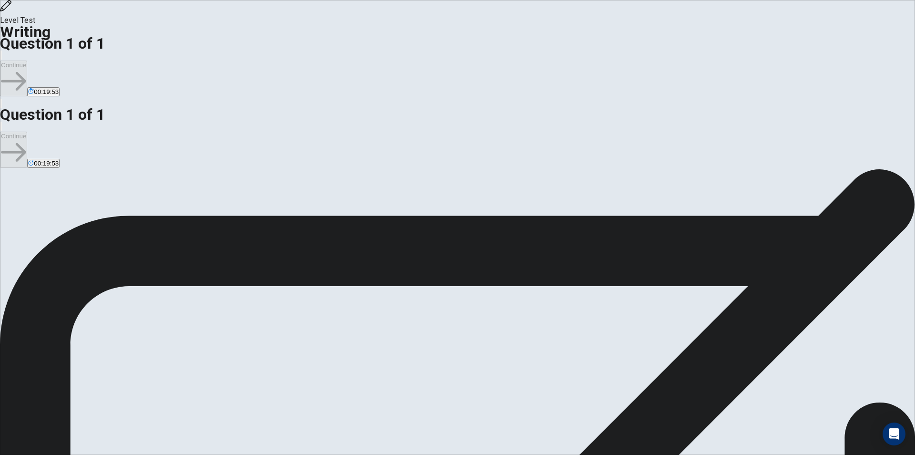
type textarea "*"
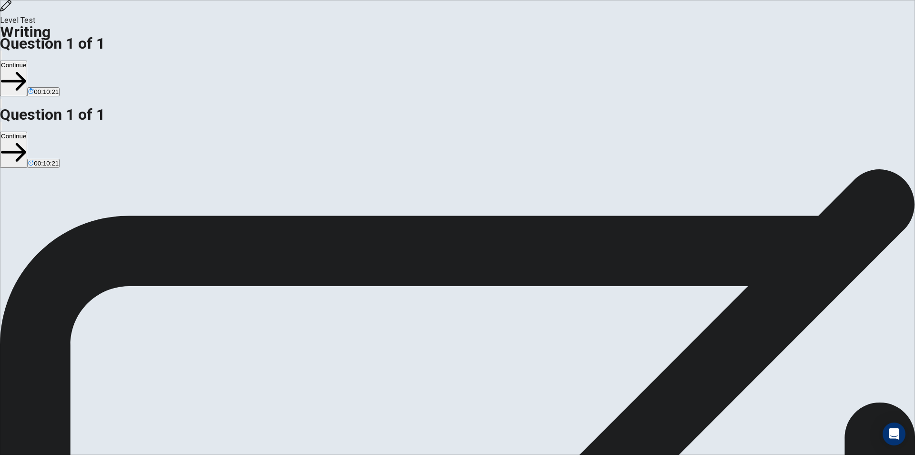
drag, startPoint x: 632, startPoint y: 218, endPoint x: 600, endPoint y: 222, distance: 32.2
drag, startPoint x: 641, startPoint y: 250, endPoint x: 690, endPoint y: 249, distance: 49.6
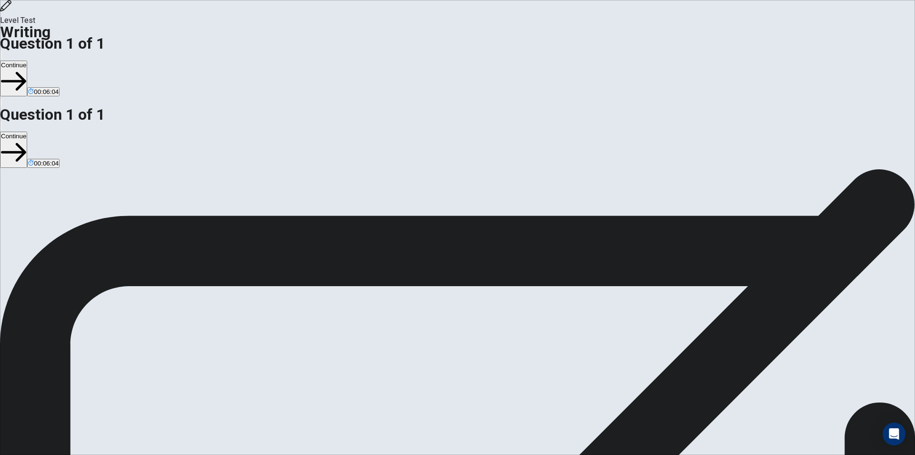
drag, startPoint x: 623, startPoint y: 281, endPoint x: 593, endPoint y: 285, distance: 29.8
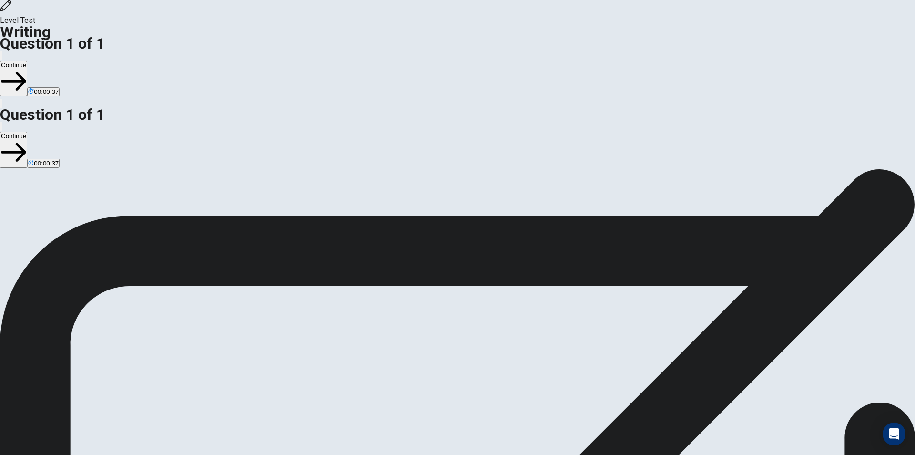
type textarea "**********"
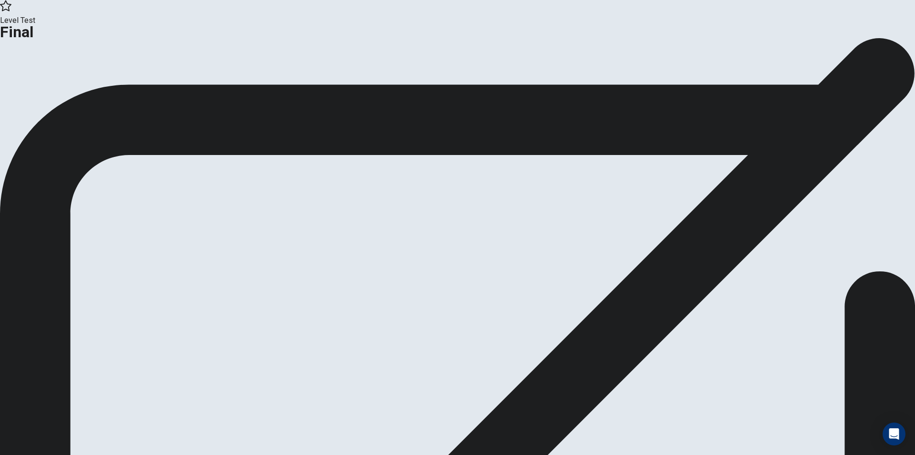
click at [37, 85] on button "Analysis" at bounding box center [18, 78] width 37 height 13
